Goal: Find contact information: Find contact information

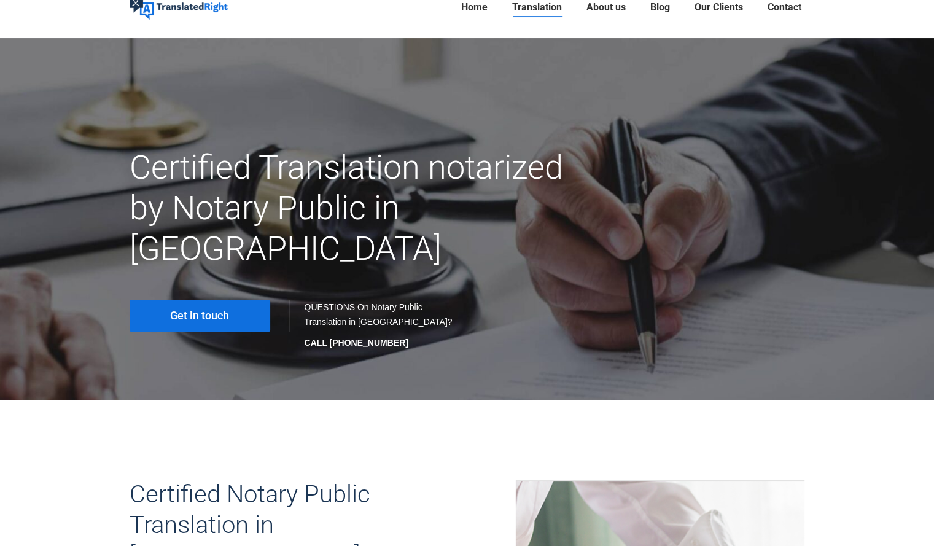
scroll to position [5, 0]
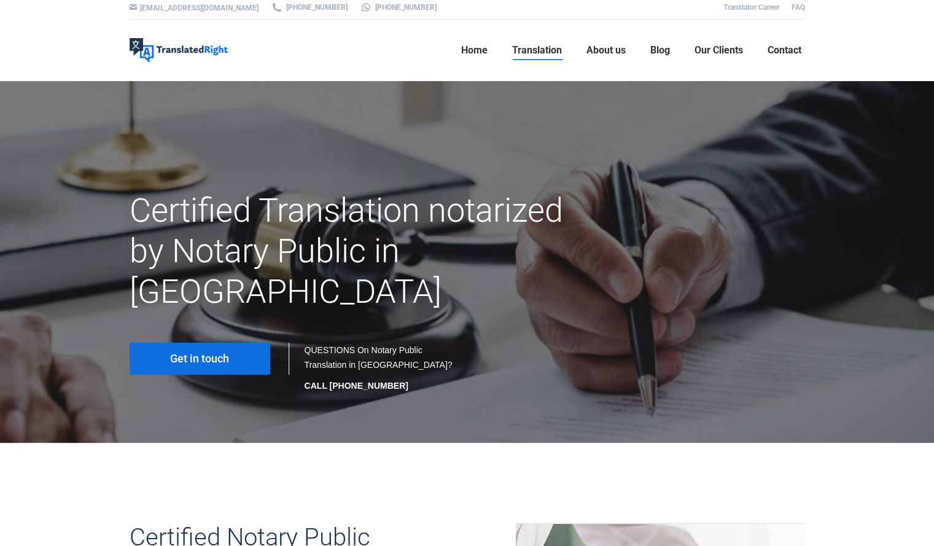
click at [208, 343] on link "Get in touch" at bounding box center [200, 359] width 141 height 32
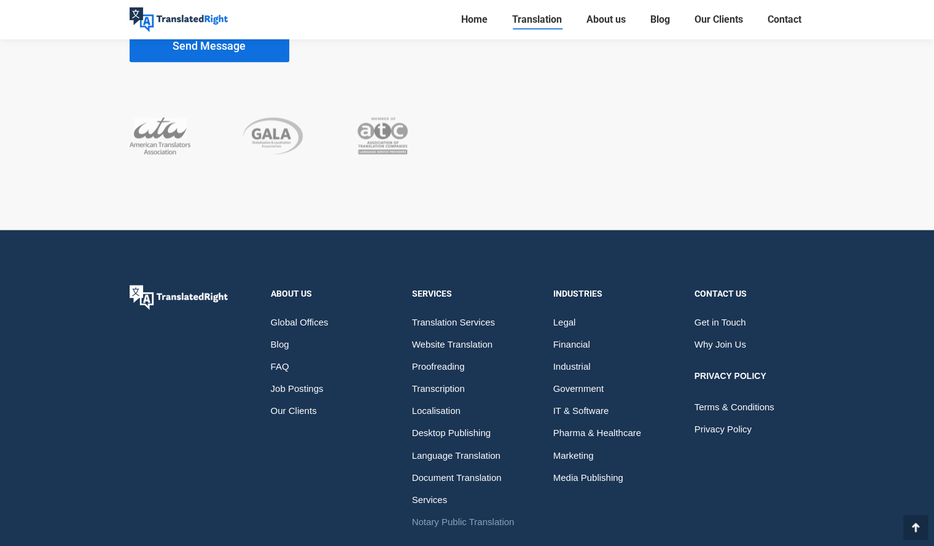
scroll to position [6564, 0]
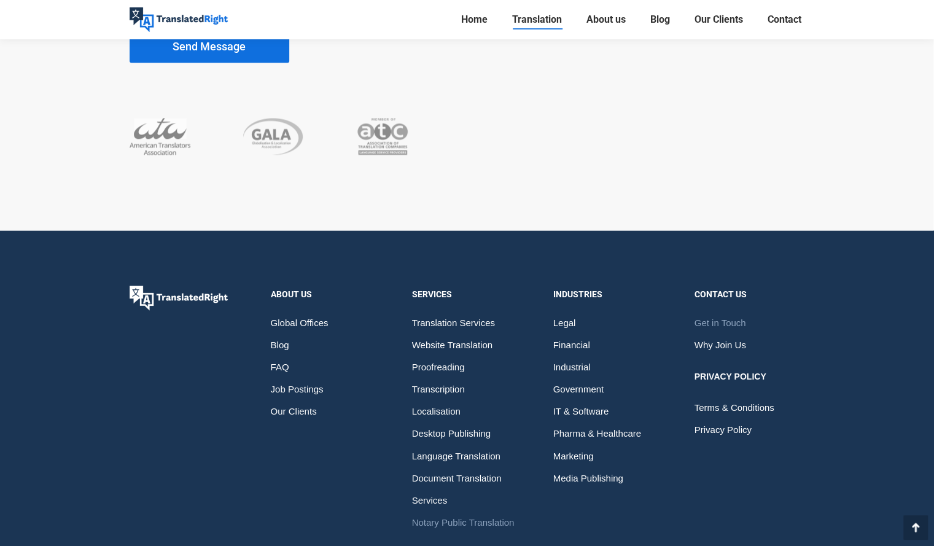
click at [716, 312] on span "Get in Touch" at bounding box center [721, 323] width 52 height 22
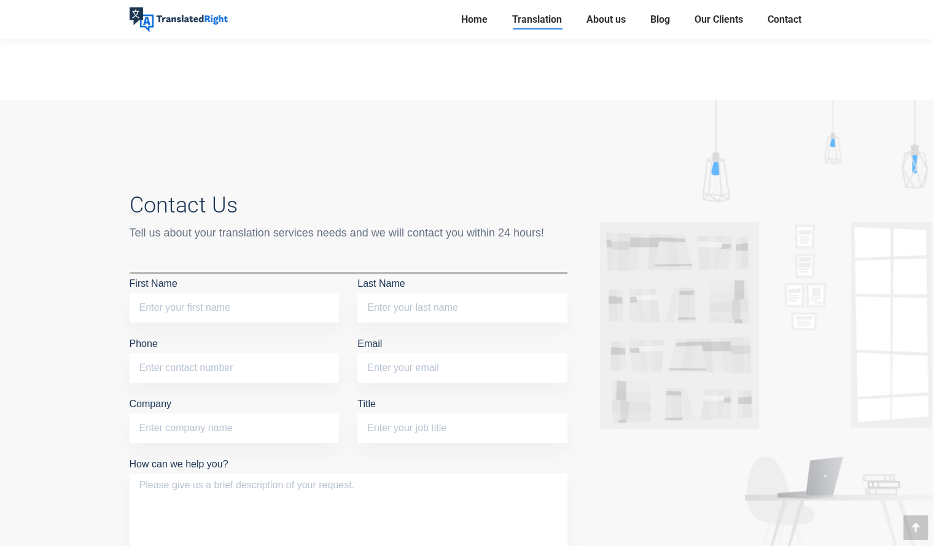
scroll to position [6009, 0]
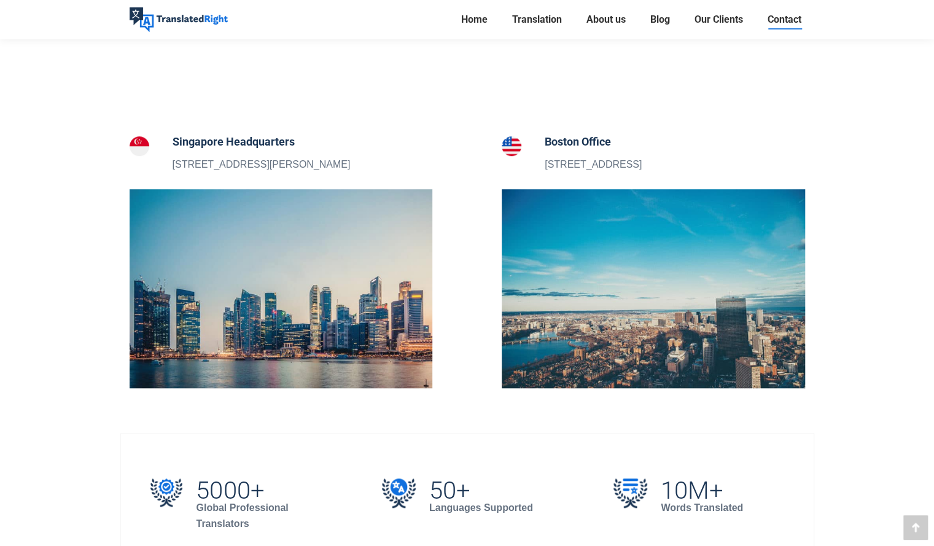
scroll to position [408, 0]
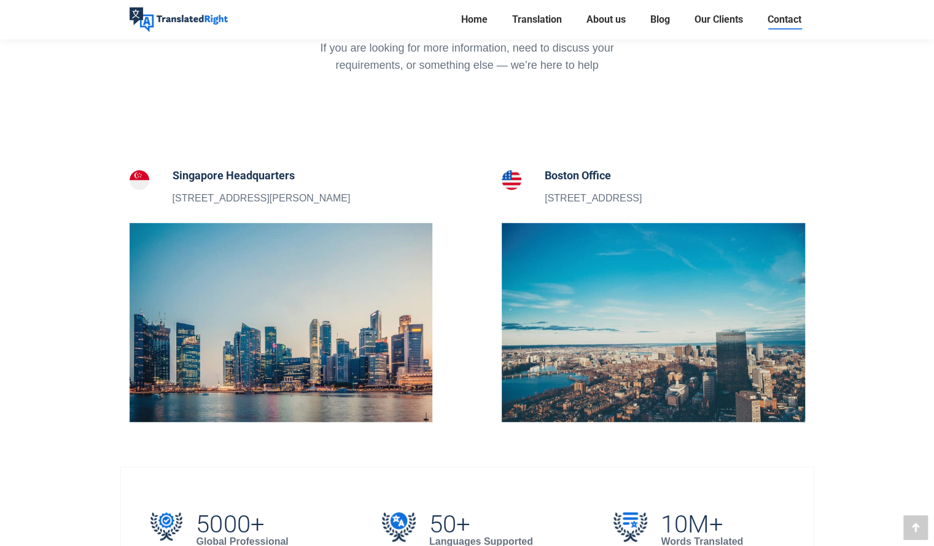
scroll to position [370, 0]
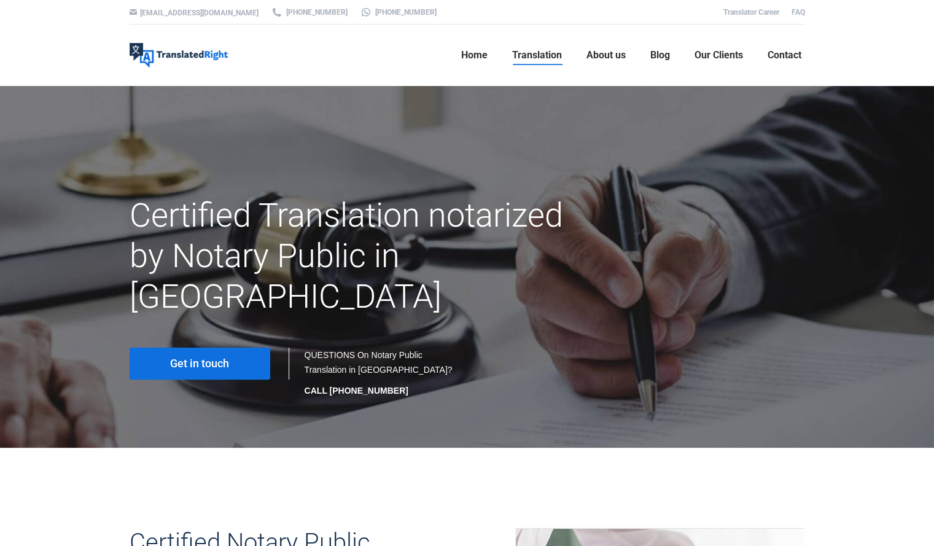
click at [210, 348] on link "Get in touch" at bounding box center [200, 364] width 141 height 32
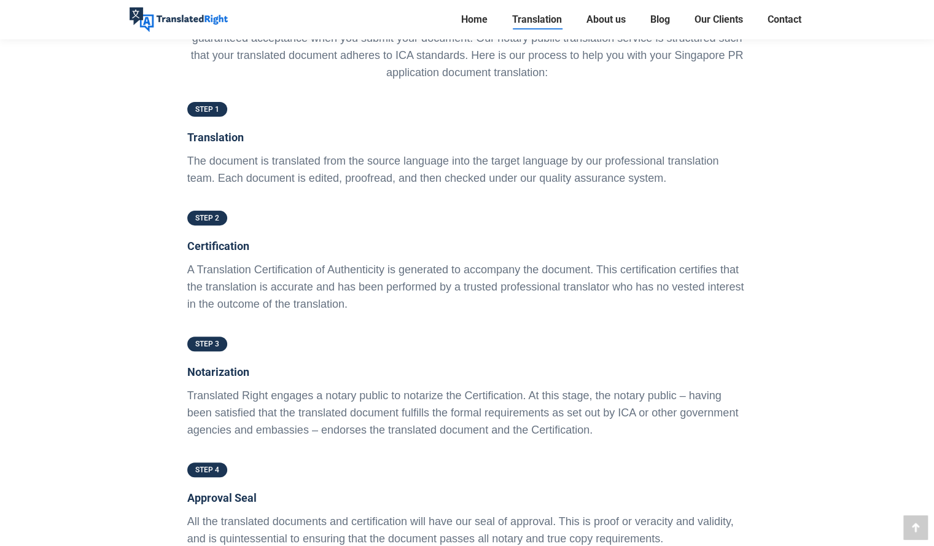
scroll to position [2933, 0]
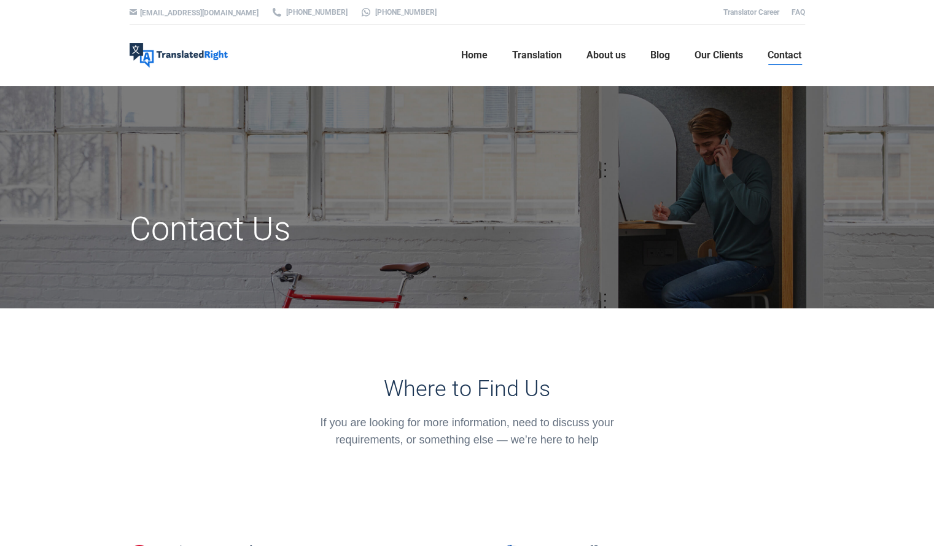
click at [206, 112] on div at bounding box center [467, 197] width 934 height 222
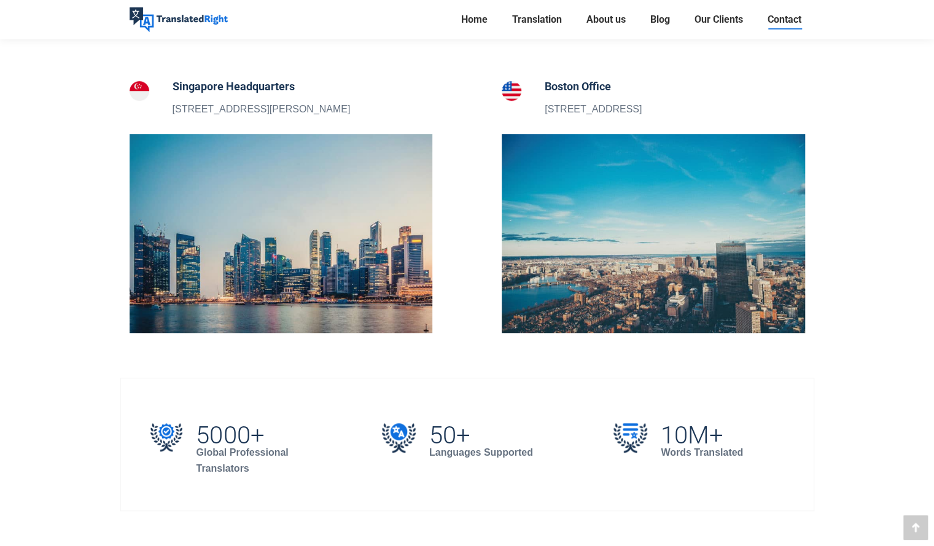
scroll to position [464, 0]
